Goal: Task Accomplishment & Management: Use online tool/utility

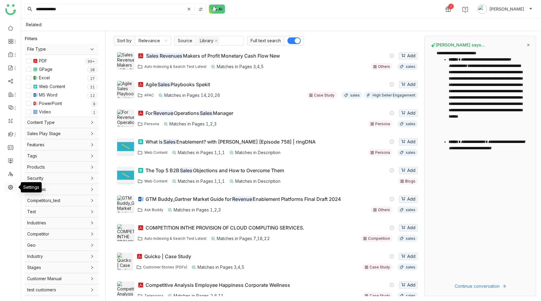
click at [10, 188] on link at bounding box center [10, 186] width 5 height 5
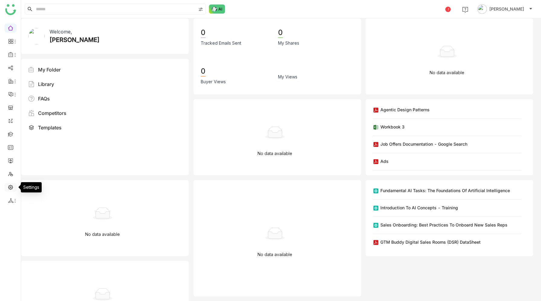
click at [11, 186] on link at bounding box center [10, 186] width 5 height 5
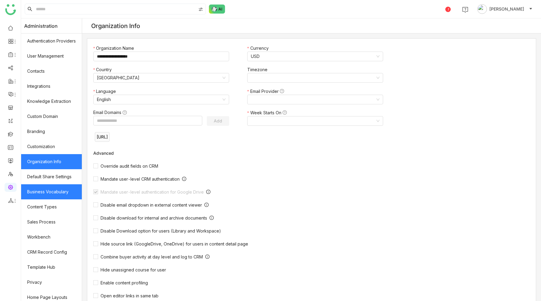
click at [55, 192] on link "Business Vocabulary" at bounding box center [51, 191] width 61 height 15
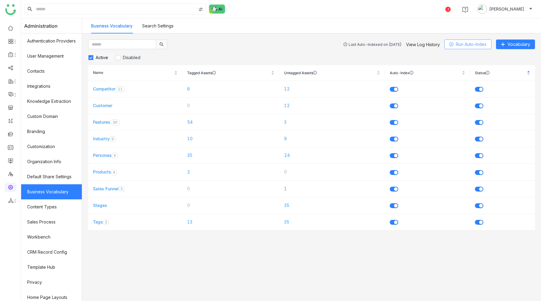
click at [451, 43] on icon at bounding box center [451, 44] width 4 height 4
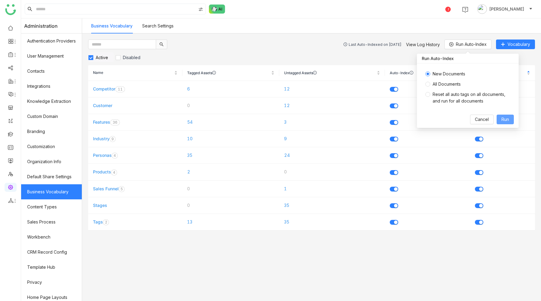
click at [503, 118] on span "Run" at bounding box center [505, 119] width 8 height 7
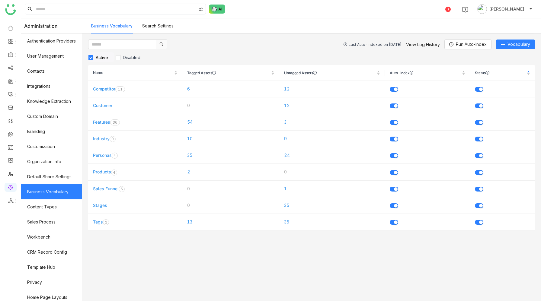
click at [212, 277] on div "Last Auto-Indexed on Sep 21, 2025 View Log History Run Auto-Index Vocabulary Ac…" at bounding box center [311, 168] width 459 height 268
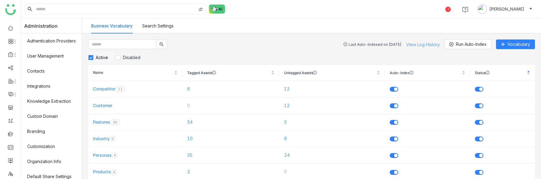
click at [423, 44] on link "View Log History" at bounding box center [423, 44] width 34 height 5
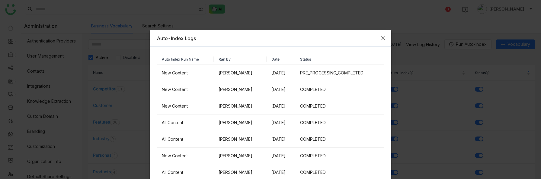
click at [384, 37] on icon "Close" at bounding box center [383, 38] width 5 height 5
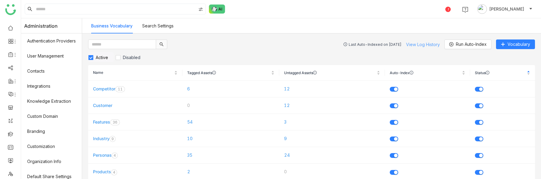
click at [422, 46] on link "View Log History" at bounding box center [423, 44] width 34 height 5
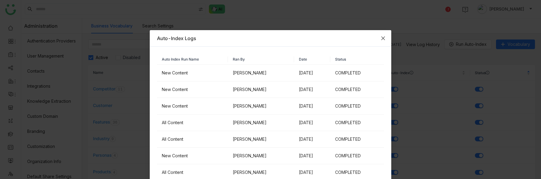
click at [383, 37] on icon "Close" at bounding box center [383, 38] width 5 height 5
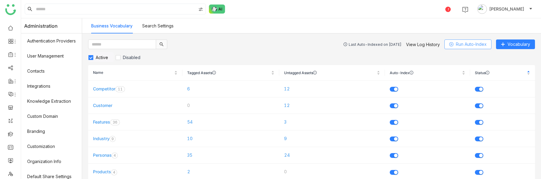
click at [470, 45] on span "Run Auto-Index" at bounding box center [471, 44] width 31 height 7
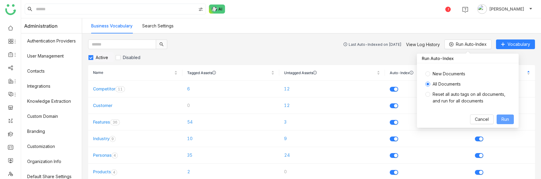
click at [506, 120] on span "Run" at bounding box center [505, 119] width 8 height 7
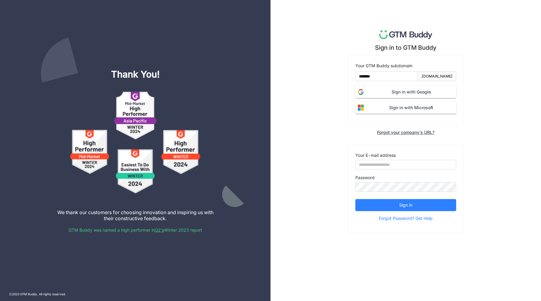
click at [390, 93] on span "Sign in with Google" at bounding box center [411, 92] width 90 height 7
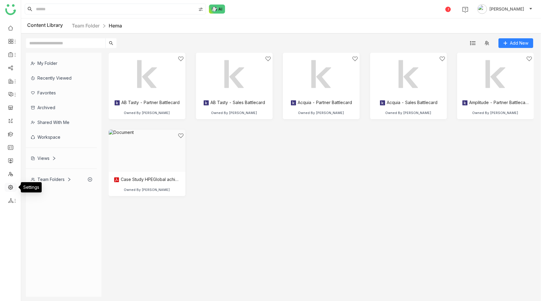
click at [9, 188] on link at bounding box center [10, 186] width 5 height 5
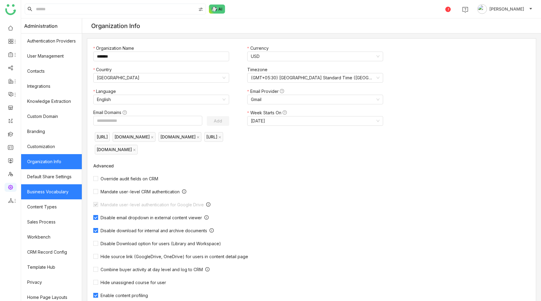
click at [45, 190] on link "Business Vocabulary" at bounding box center [51, 191] width 61 height 15
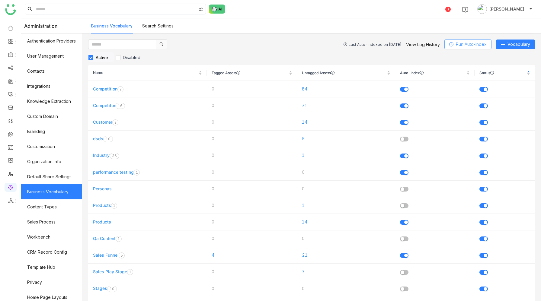
click at [466, 46] on span "Run Auto-Index" at bounding box center [471, 44] width 31 height 7
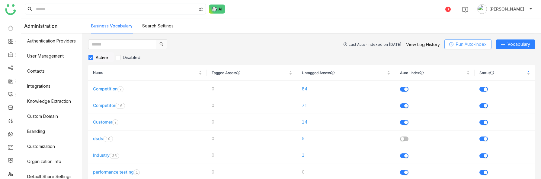
click at [458, 43] on span "Run Auto-Index" at bounding box center [471, 44] width 31 height 7
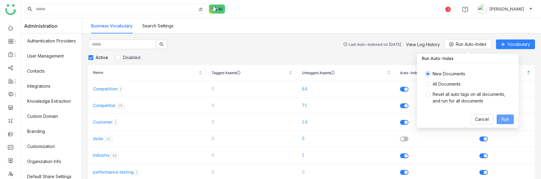
click at [504, 119] on span "Run" at bounding box center [505, 119] width 8 height 7
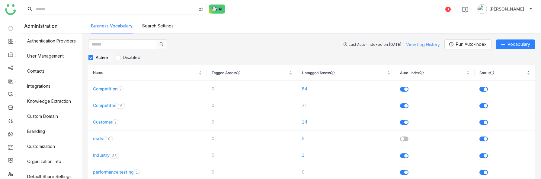
click at [424, 43] on link "View Log History" at bounding box center [423, 44] width 34 height 5
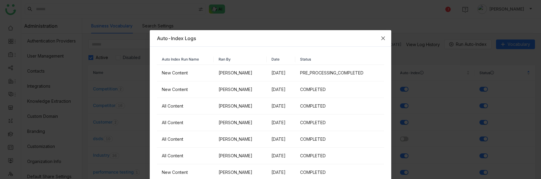
click at [384, 37] on icon "Close" at bounding box center [383, 38] width 5 height 5
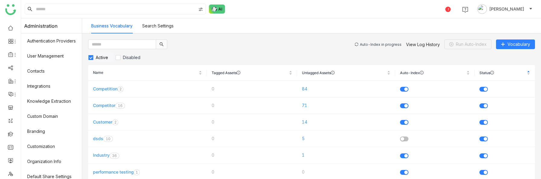
click at [377, 45] on div "Auto-Index in progress" at bounding box center [381, 44] width 42 height 5
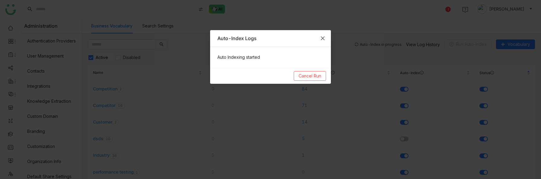
click at [323, 38] on icon "Close" at bounding box center [322, 38] width 5 height 5
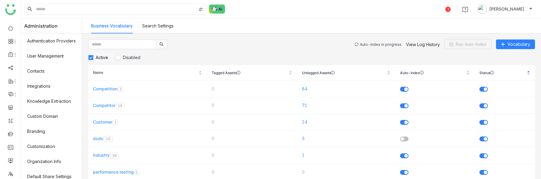
click at [121, 13] on input at bounding box center [115, 9] width 161 height 10
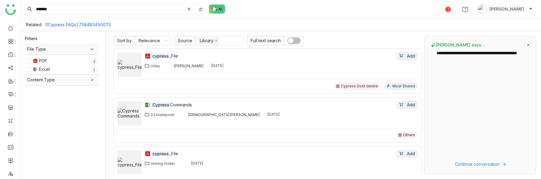
click at [85, 24] on link "0Cypress FAQs1758483450073" at bounding box center [77, 24] width 65 height 5
type input "**********"
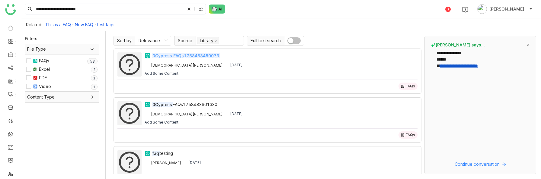
click at [209, 55] on em "0Cypress FAQs1758483450073" at bounding box center [186, 55] width 68 height 5
click at [186, 8] on icon at bounding box center [189, 9] width 6 height 6
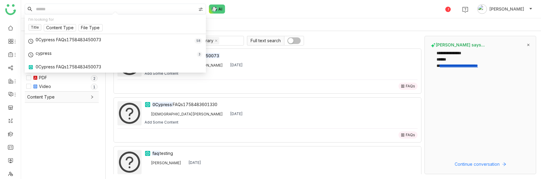
click at [186, 8] on input at bounding box center [115, 9] width 161 height 10
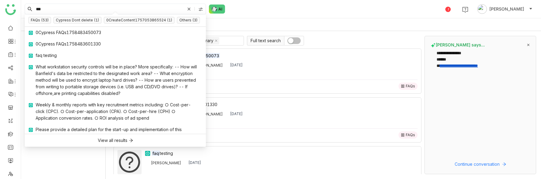
type input "***"
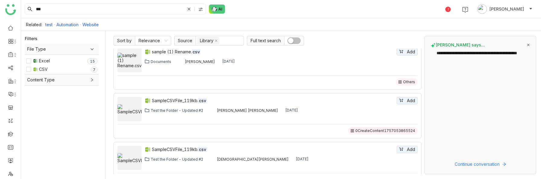
scroll to position [6, 0]
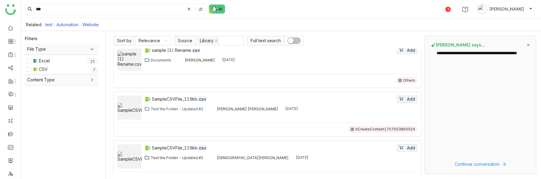
click at [162, 157] on div "Test the Folder - Updated #2" at bounding box center [177, 158] width 53 height 5
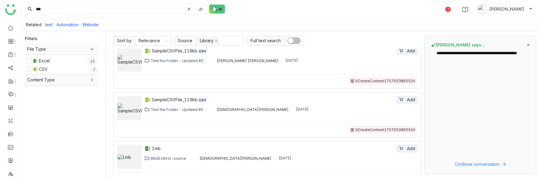
scroll to position [0, 0]
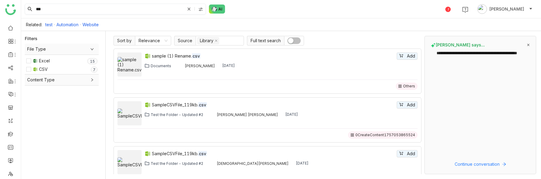
click at [187, 10] on icon at bounding box center [189, 9] width 4 height 4
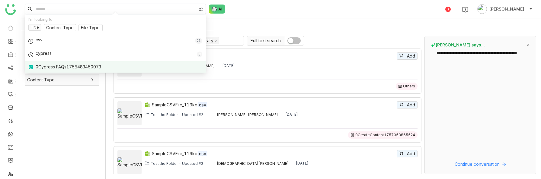
click at [81, 65] on div "0Cypress FAQs1758483450073" at bounding box center [68, 67] width 65 height 7
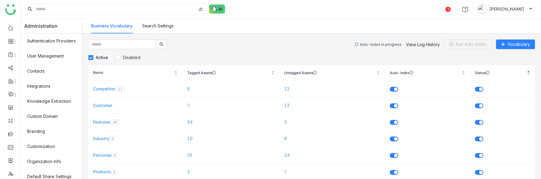
click at [372, 43] on div "Auto-Index in progress" at bounding box center [381, 44] width 42 height 5
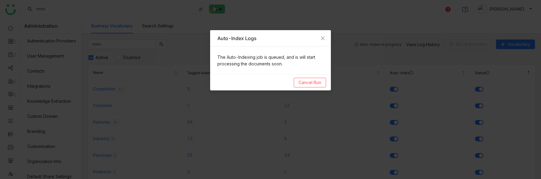
click at [386, 54] on nz-modal-container "Auto-Index Logs The Auto-Indexing job is queued, and is will start processing t…" at bounding box center [270, 89] width 541 height 179
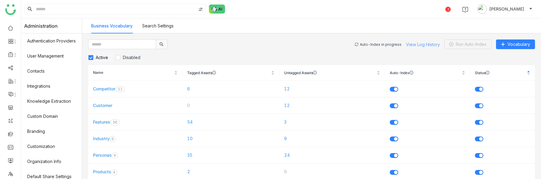
click at [421, 46] on link "View Log History" at bounding box center [423, 44] width 34 height 5
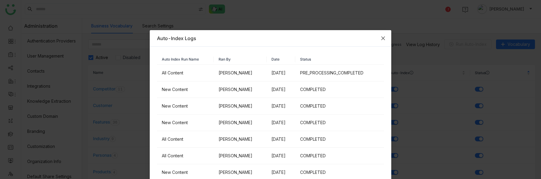
click at [382, 38] on icon "Close" at bounding box center [383, 39] width 4 height 4
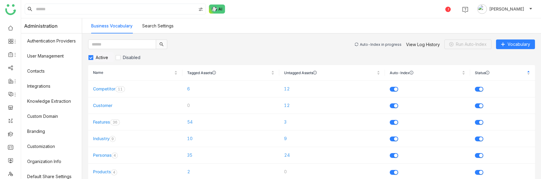
click at [380, 43] on div "Auto-Index in progress" at bounding box center [381, 44] width 42 height 5
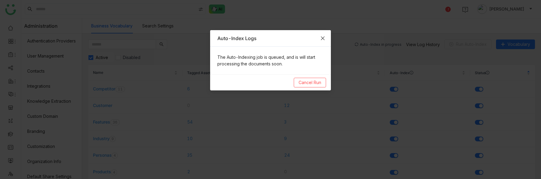
click at [324, 37] on icon "Close" at bounding box center [322, 38] width 5 height 5
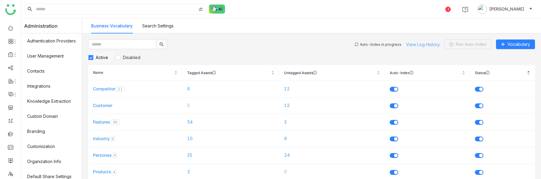
click at [416, 43] on link "View Log History" at bounding box center [423, 44] width 34 height 5
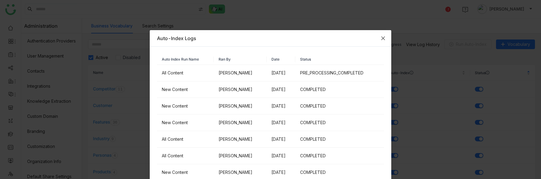
click at [382, 39] on icon "Close" at bounding box center [383, 38] width 5 height 5
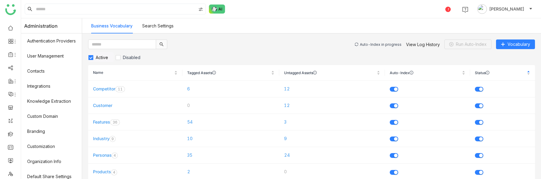
click at [380, 44] on div "Auto-Index in progress" at bounding box center [381, 44] width 42 height 5
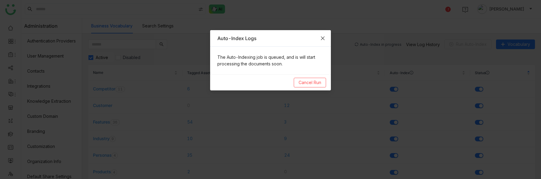
click at [322, 37] on icon "Close" at bounding box center [323, 39] width 4 height 4
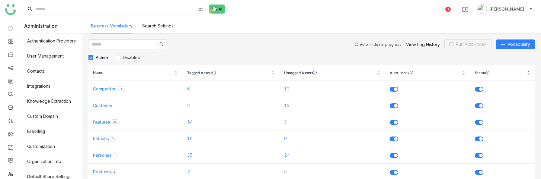
click at [388, 43] on div "Auto-Index in progress" at bounding box center [381, 44] width 42 height 5
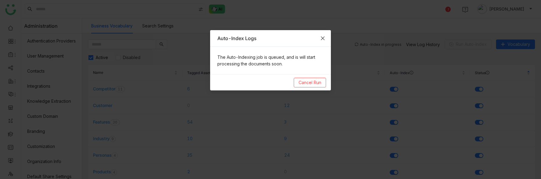
click at [321, 39] on icon "Close" at bounding box center [322, 38] width 5 height 5
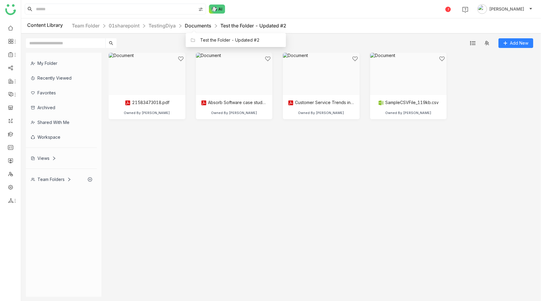
click at [197, 26] on link "Documents" at bounding box center [198, 26] width 27 height 6
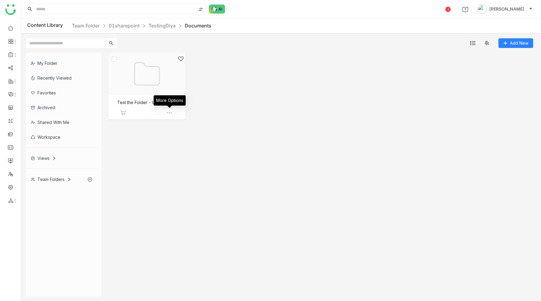
click at [169, 113] on img at bounding box center [169, 113] width 6 height 6
click at [184, 156] on span "Edit" at bounding box center [183, 158] width 7 height 7
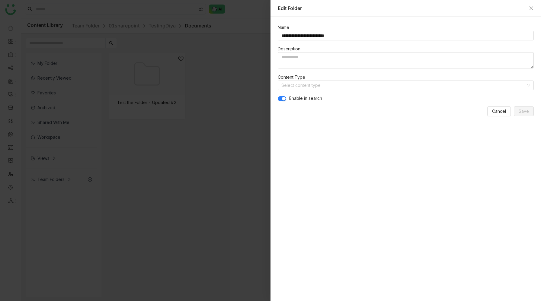
click at [280, 98] on button "button" at bounding box center [282, 98] width 8 height 5
click at [520, 113] on span "Save" at bounding box center [524, 111] width 10 height 7
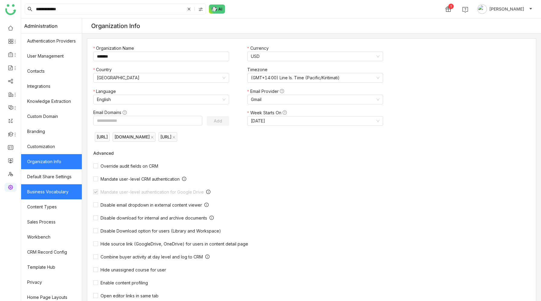
click at [52, 190] on link "Business Vocabulary" at bounding box center [51, 191] width 61 height 15
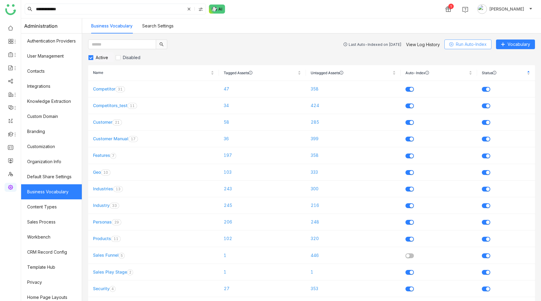
click at [473, 46] on span "Run Auto-Index" at bounding box center [471, 44] width 31 height 7
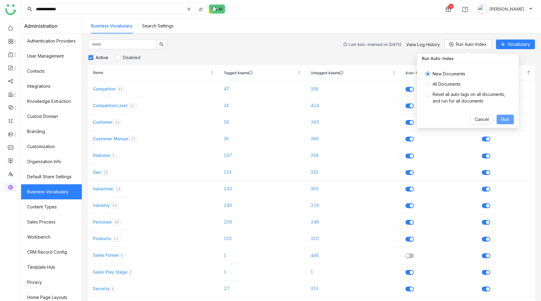
click at [504, 121] on span "Run" at bounding box center [505, 119] width 8 height 7
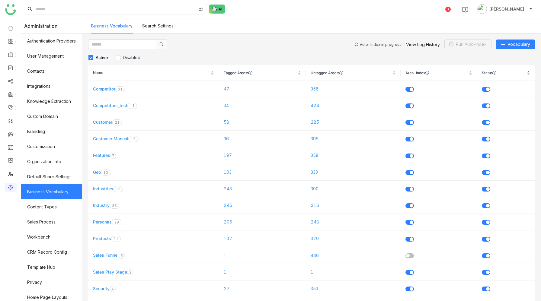
click at [370, 44] on div "Auto-Index in progress" at bounding box center [381, 44] width 42 height 5
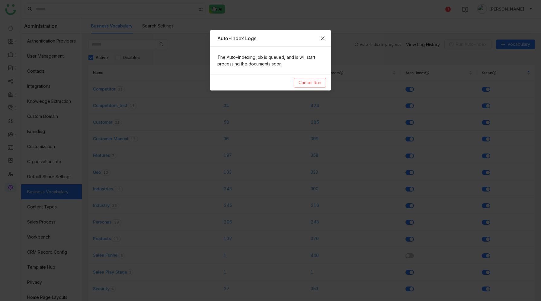
click at [324, 37] on icon "Close" at bounding box center [322, 38] width 5 height 5
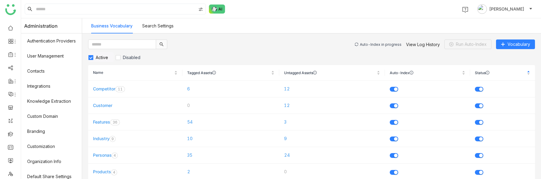
click at [383, 42] on div "Auto-Index in progress" at bounding box center [381, 44] width 42 height 5
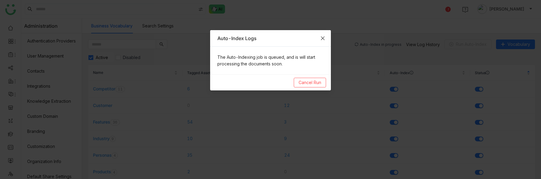
click at [322, 38] on icon "Close" at bounding box center [322, 38] width 5 height 5
